Goal: Use online tool/utility: Utilize a website feature to perform a specific function

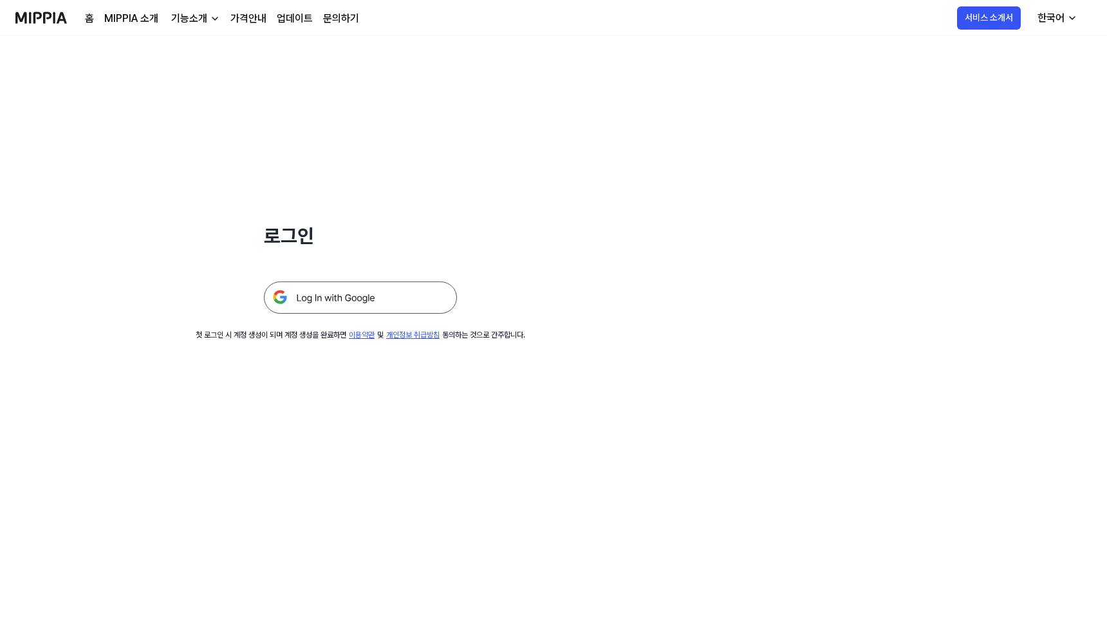
click at [331, 301] on img at bounding box center [360, 297] width 193 height 32
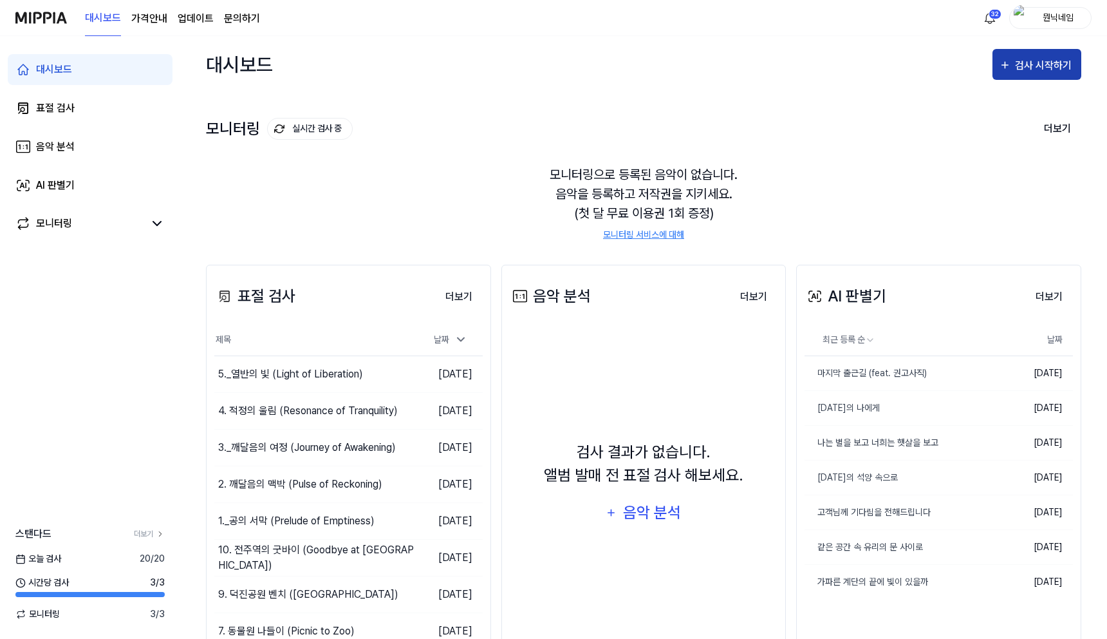
click at [1027, 76] on button "검사 시작하기" at bounding box center [1037, 64] width 89 height 31
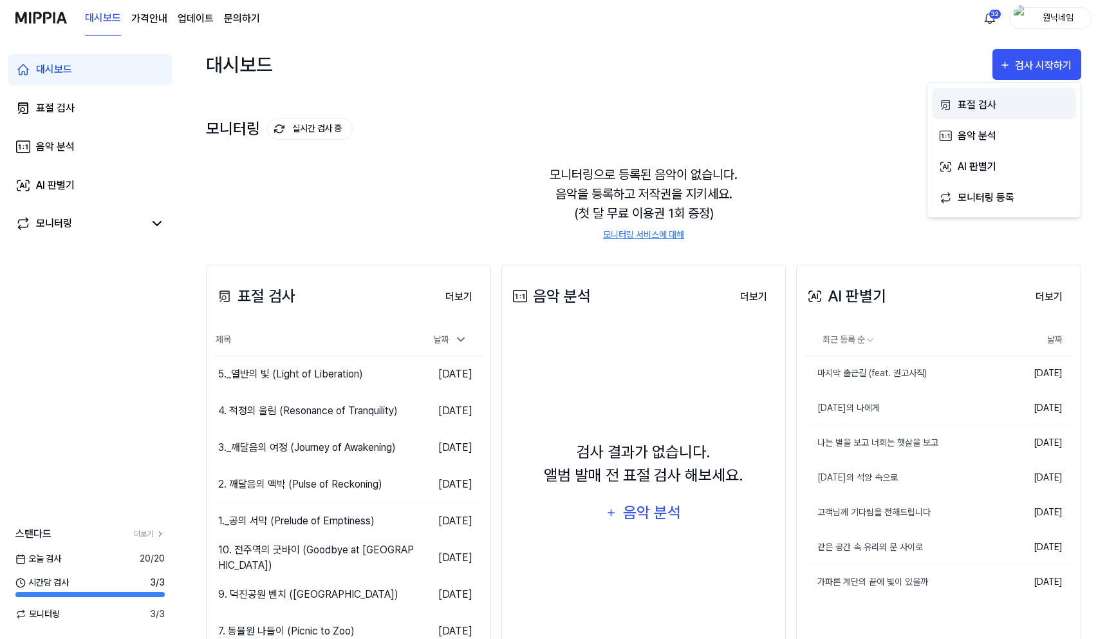
click at [989, 104] on div "표절 검사" at bounding box center [1014, 105] width 112 height 17
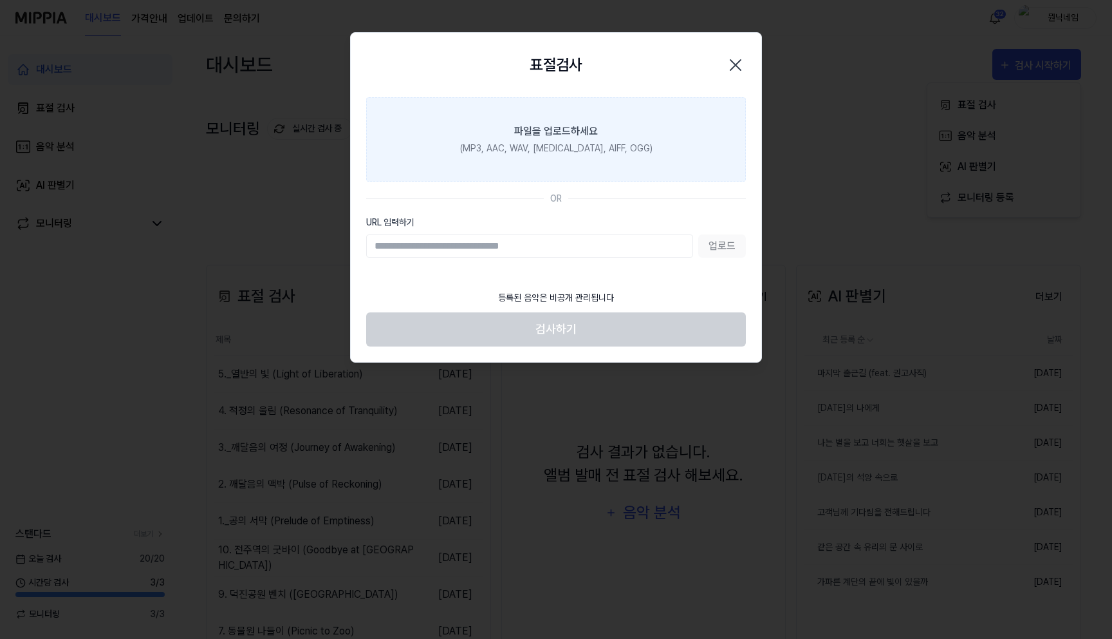
click at [535, 154] on label "파일을 업로드하세요 (MP3, AAC, WAV, [MEDICAL_DATA], AIFF, OGG)" at bounding box center [556, 139] width 380 height 84
click at [0, 0] on input "파일을 업로드하세요 (MP3, AAC, WAV, [MEDICAL_DATA], AIFF, OGG)" at bounding box center [0, 0] width 0 height 0
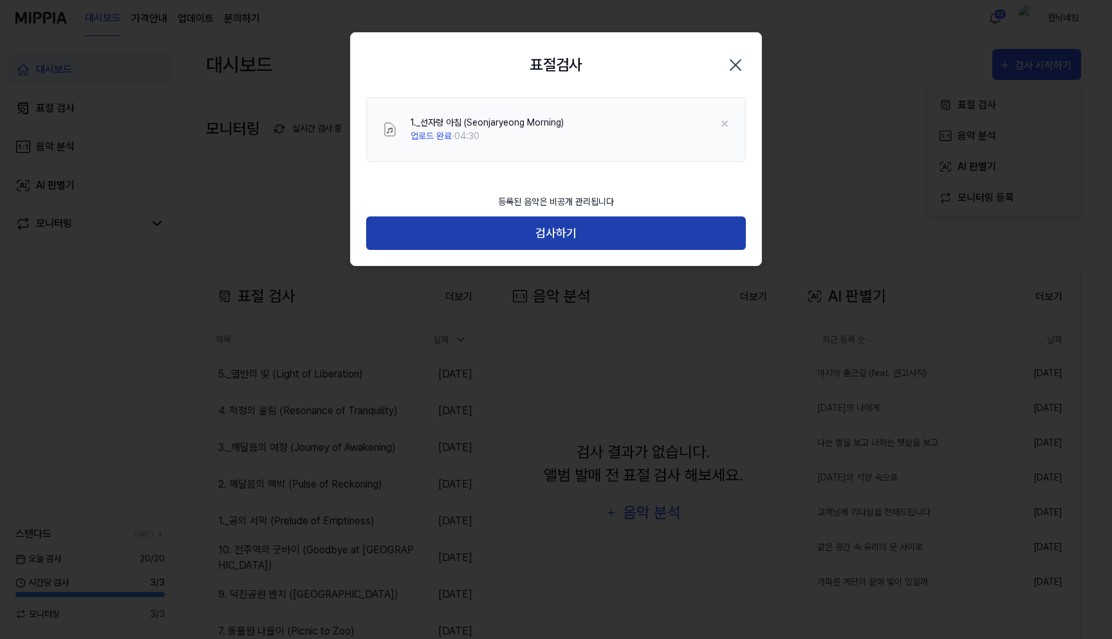
click at [562, 234] on button "검사하기" at bounding box center [556, 233] width 380 height 34
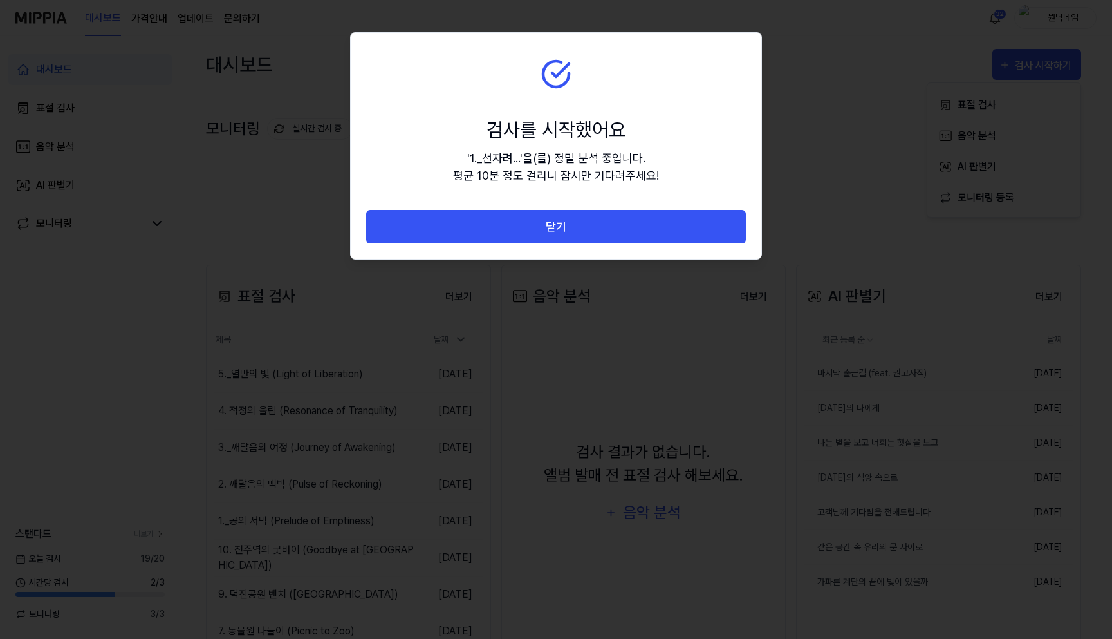
click at [562, 234] on button "닫기" at bounding box center [556, 227] width 380 height 34
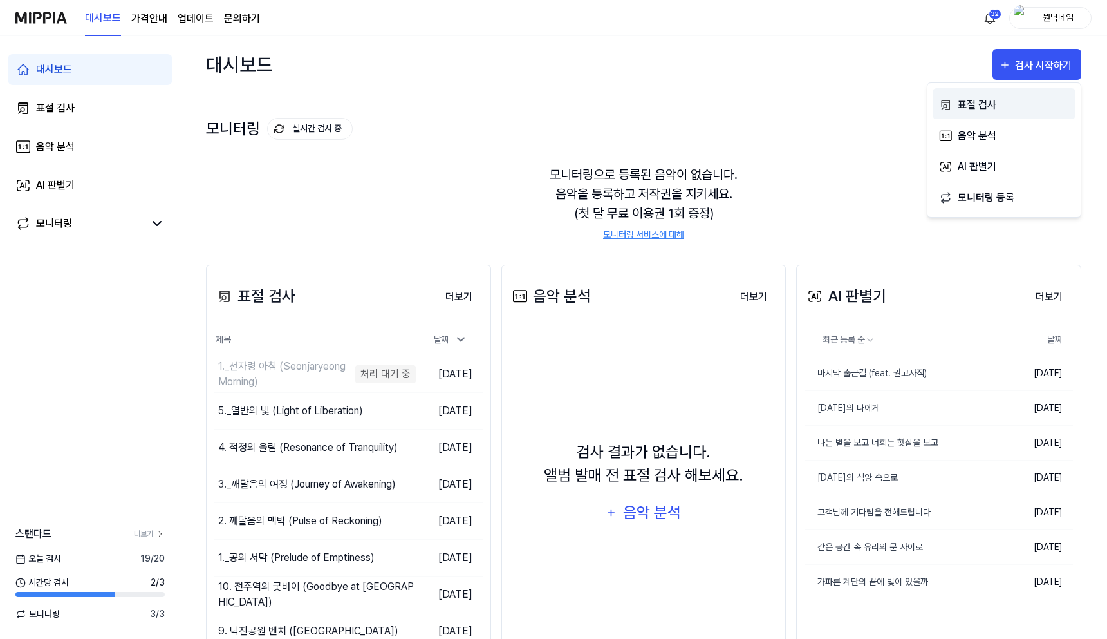
click at [964, 113] on button "표절 검사" at bounding box center [1004, 103] width 143 height 31
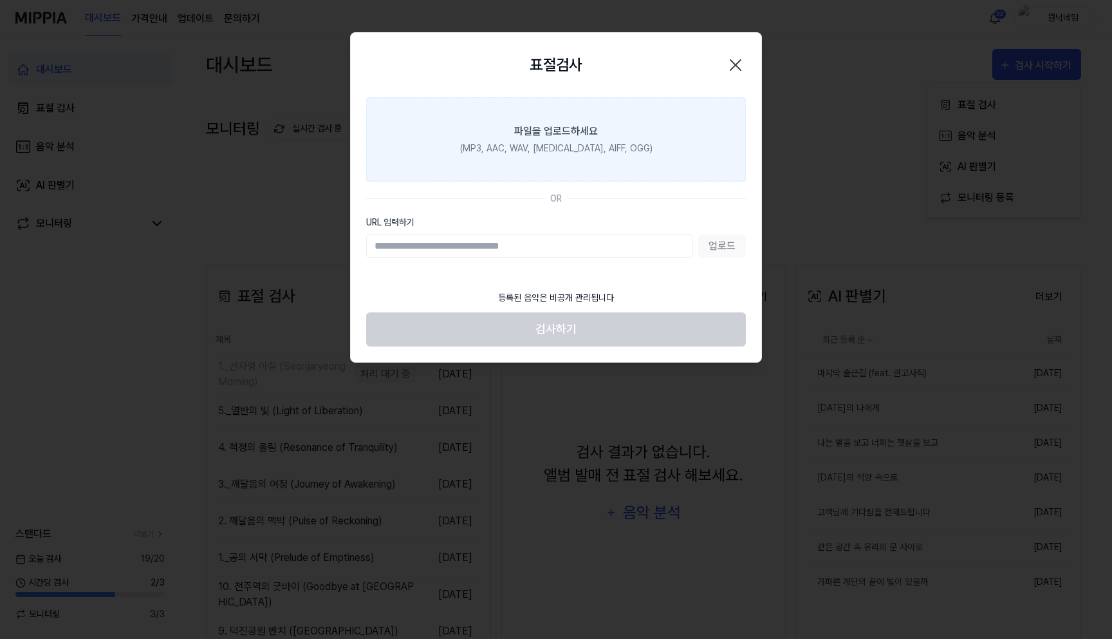
click at [578, 131] on div "파일을 업로드하세요" at bounding box center [556, 131] width 84 height 15
click at [0, 0] on input "파일을 업로드하세요 (MP3, AAC, WAV, [MEDICAL_DATA], AIFF, OGG)" at bounding box center [0, 0] width 0 height 0
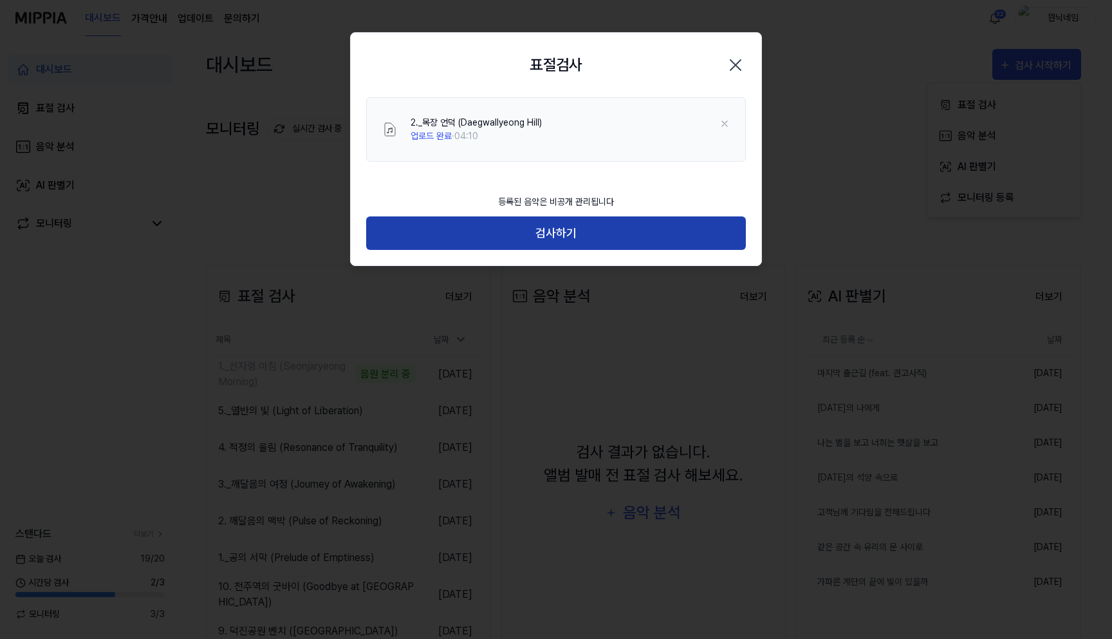
click at [593, 243] on button "검사하기" at bounding box center [556, 233] width 380 height 34
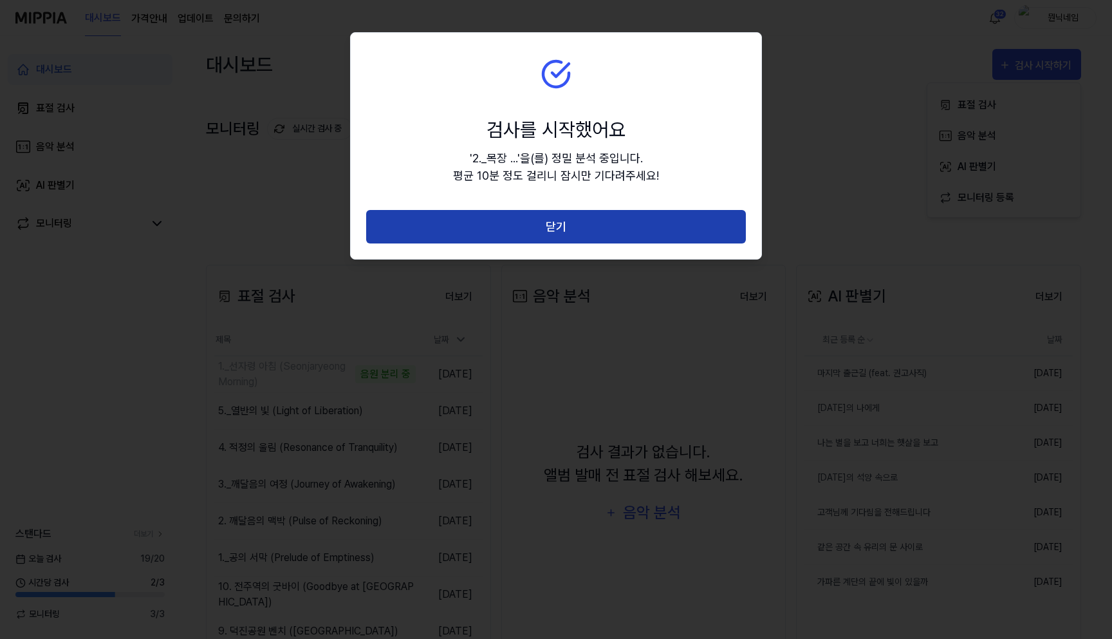
click at [592, 236] on button "닫기" at bounding box center [556, 227] width 380 height 34
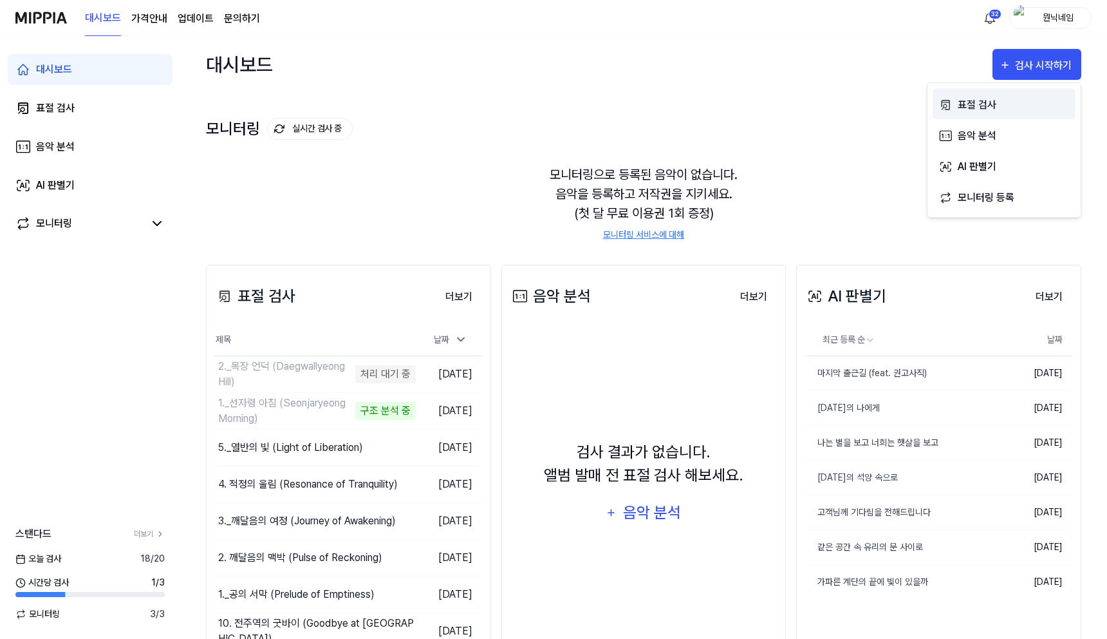
click at [978, 106] on div "표절 검사" at bounding box center [1014, 105] width 112 height 17
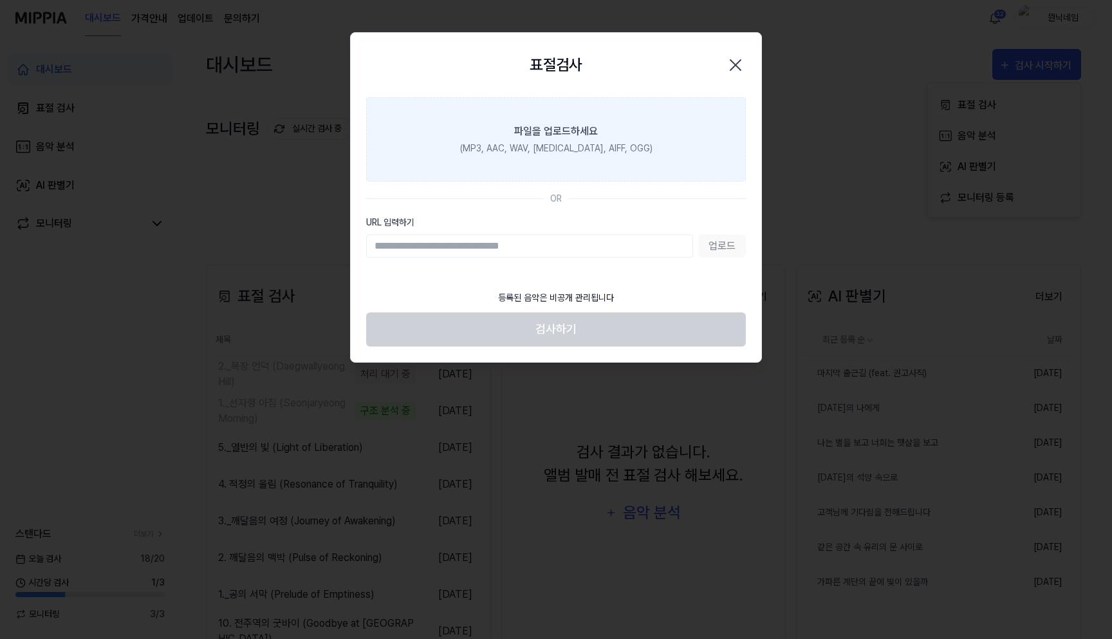
click at [595, 153] on div "(MP3, AAC, WAV, [MEDICAL_DATA], AIFF, OGG)" at bounding box center [556, 149] width 192 height 14
click at [0, 0] on input "파일을 업로드하세요 (MP3, AAC, WAV, [MEDICAL_DATA], AIFF, OGG)" at bounding box center [0, 0] width 0 height 0
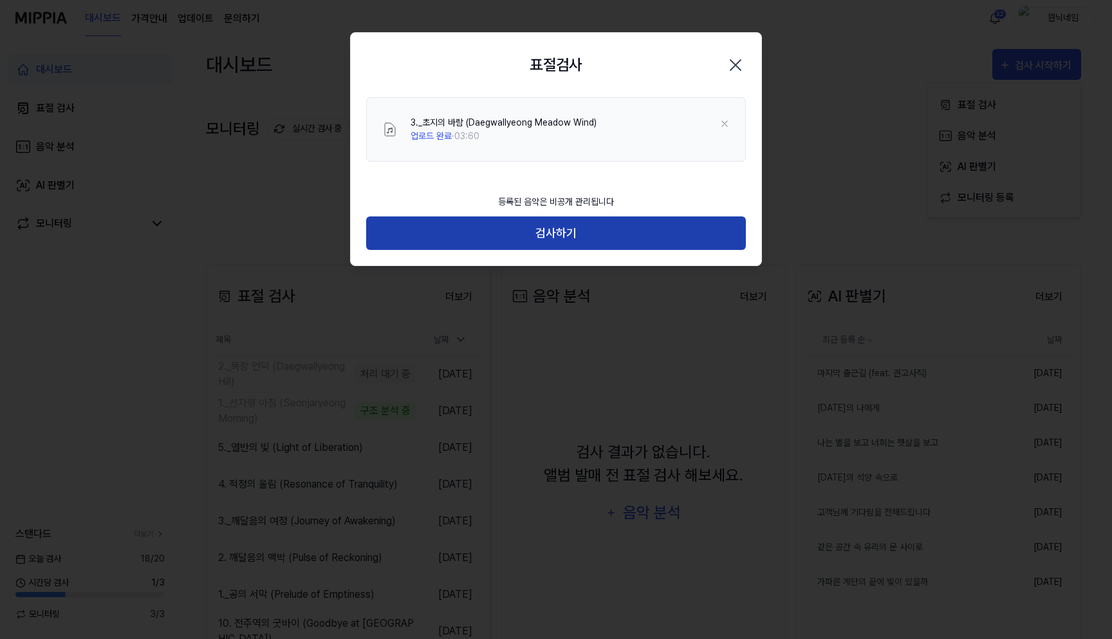
click at [539, 234] on button "검사하기" at bounding box center [556, 233] width 380 height 34
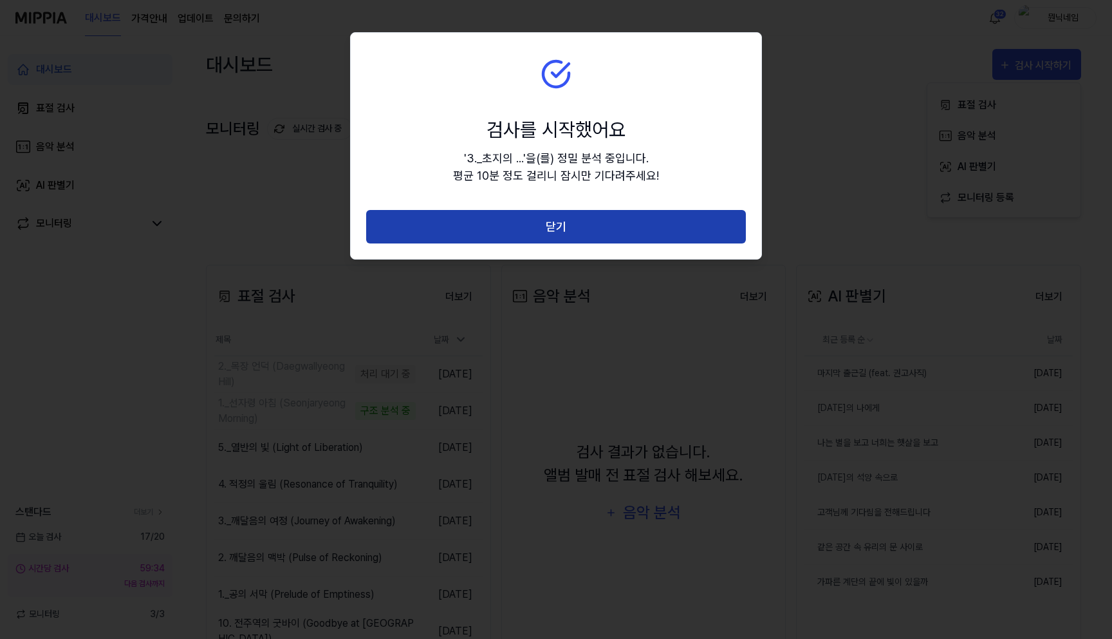
click at [540, 234] on button "닫기" at bounding box center [556, 227] width 380 height 34
